Goal: Information Seeking & Learning: Learn about a topic

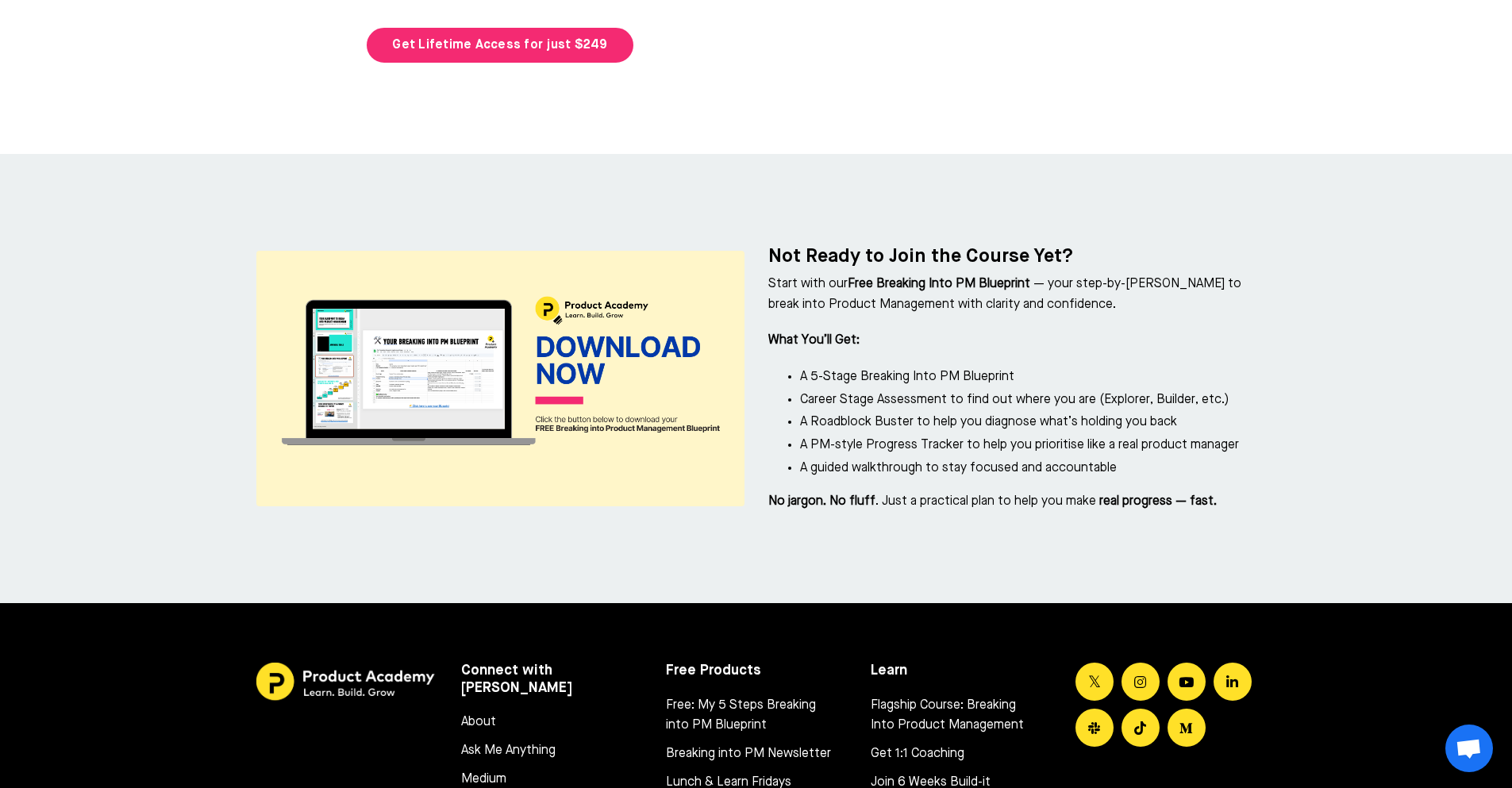
scroll to position [7036, 0]
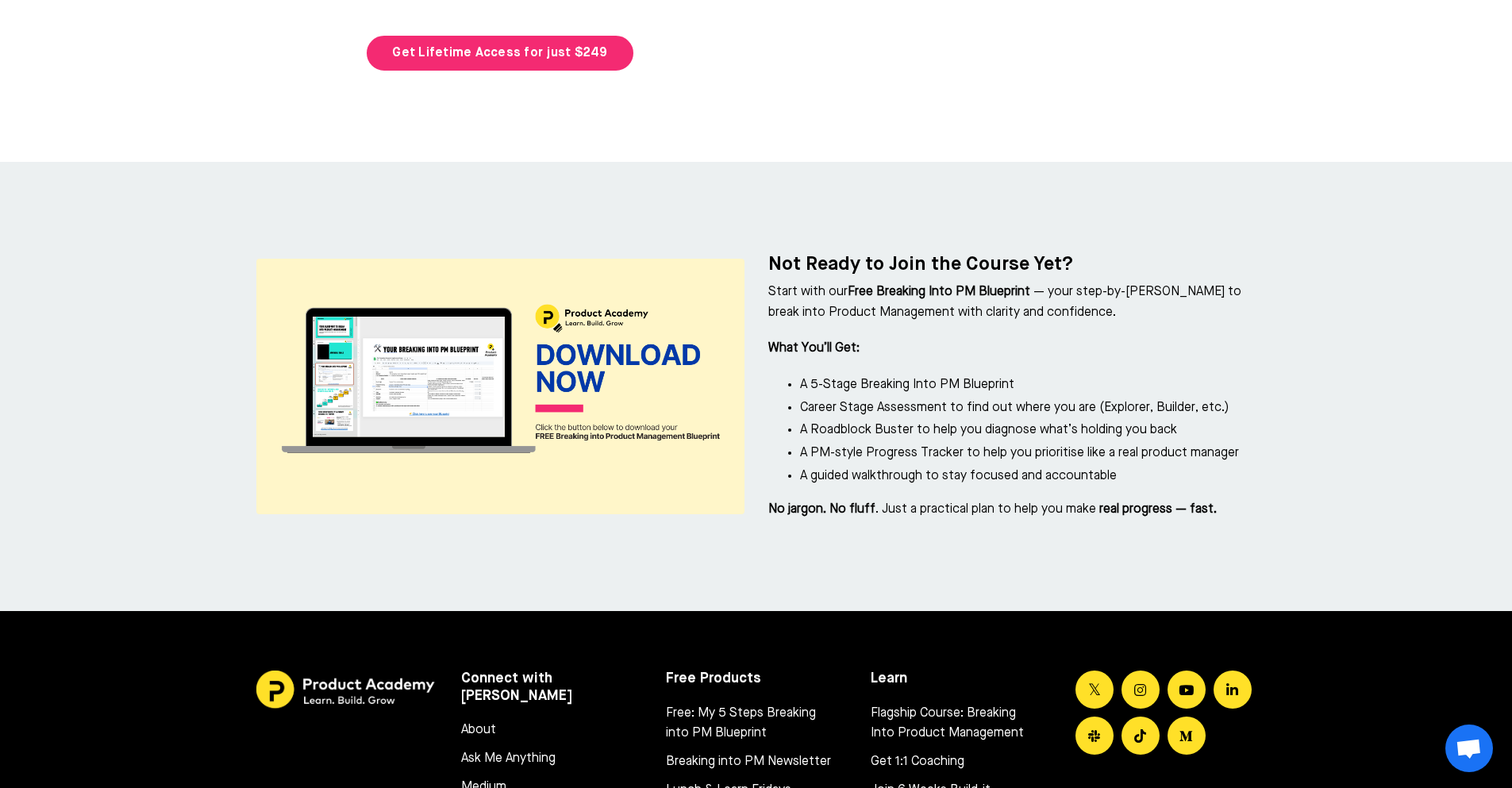
click at [467, 720] on link "About" at bounding box center [544, 730] width 165 height 21
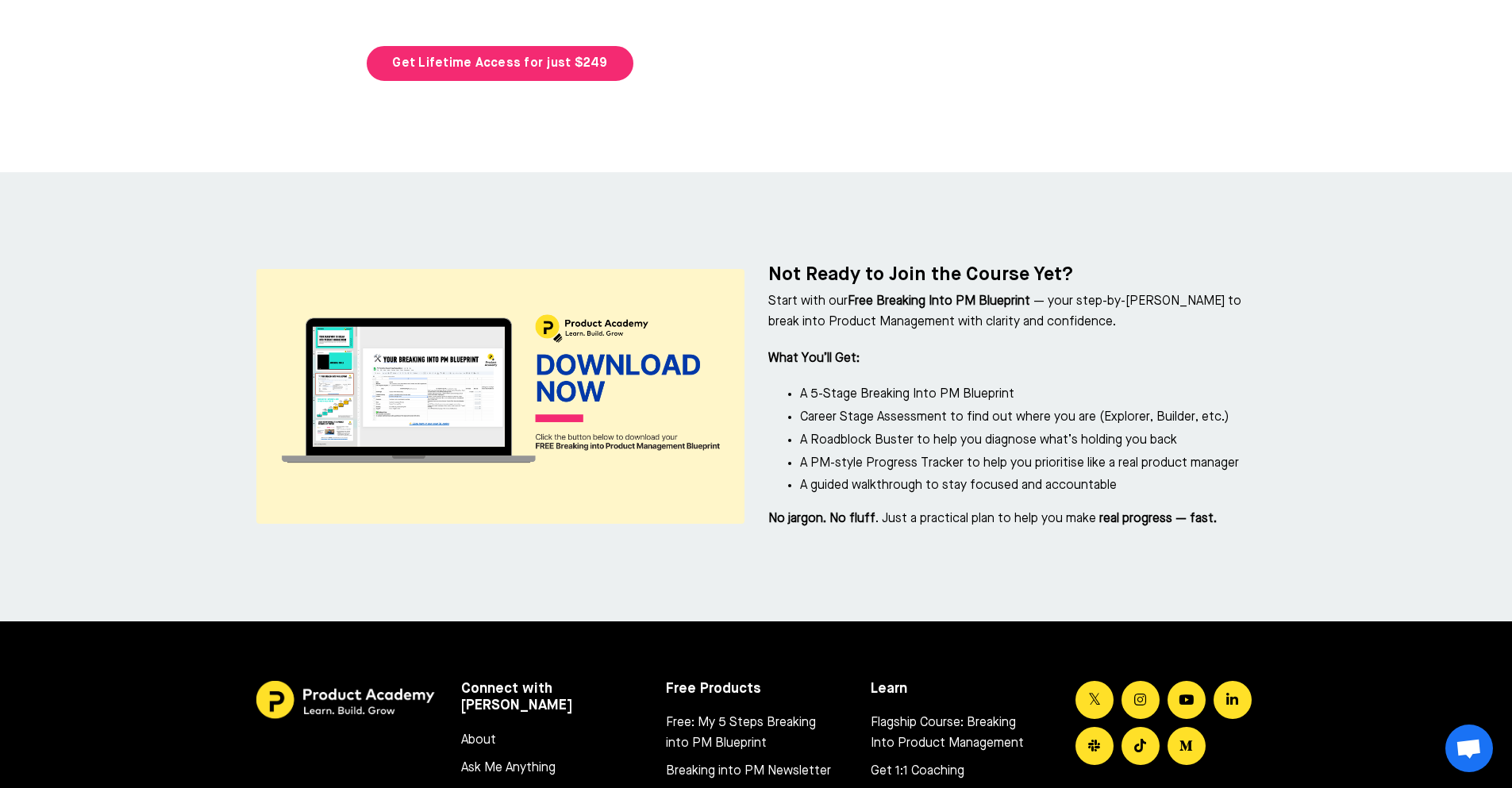
scroll to position [7102, 0]
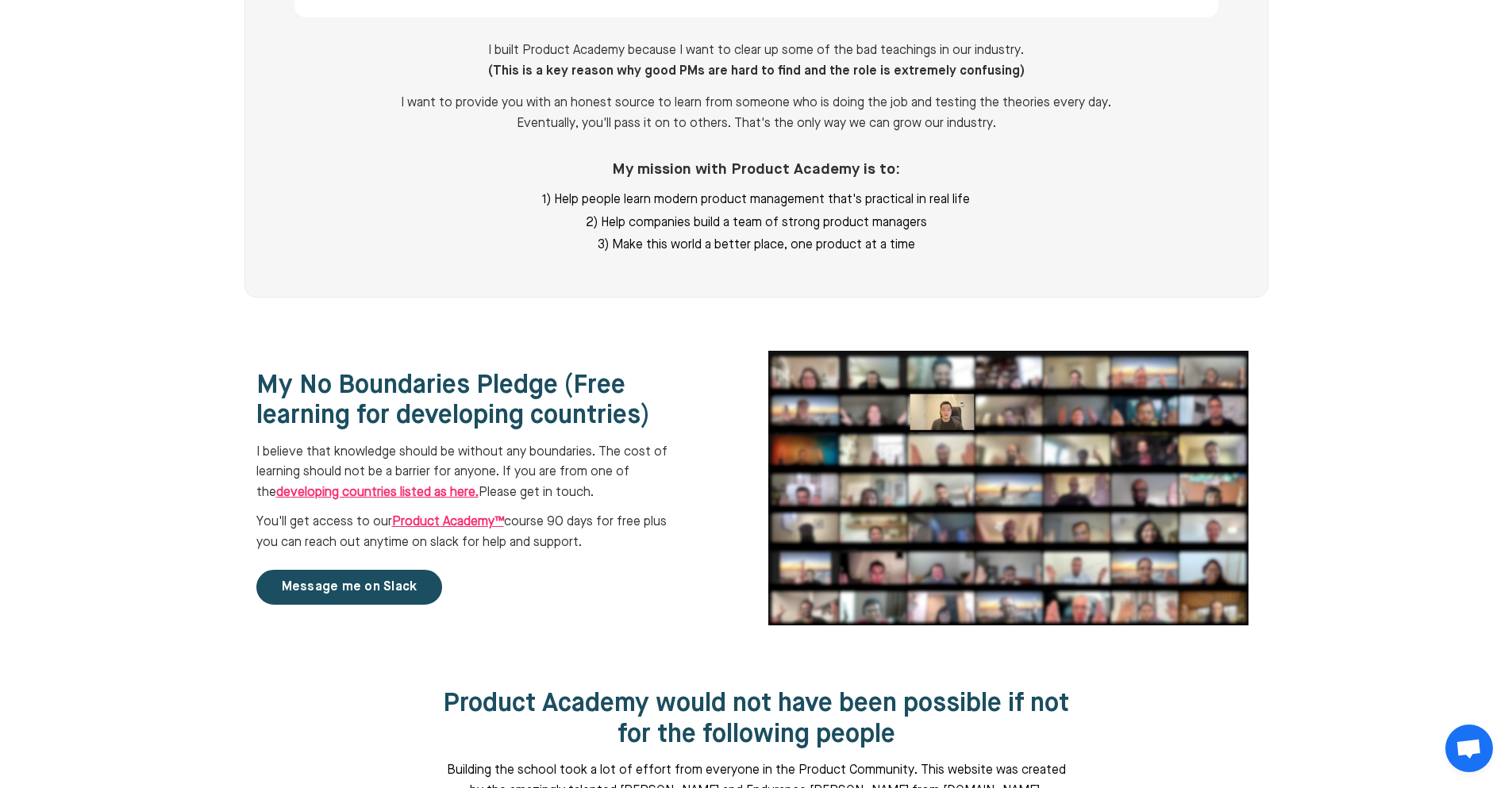
scroll to position [1619, 0]
